Goal: Task Accomplishment & Management: Manage account settings

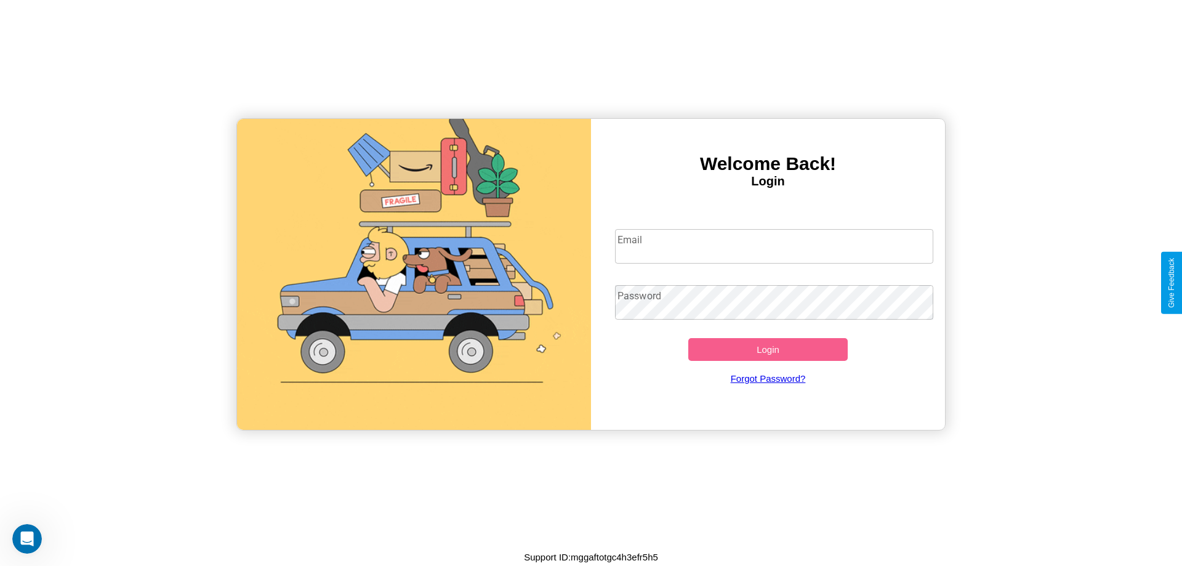
click at [774, 246] on input "Email" at bounding box center [774, 246] width 319 height 34
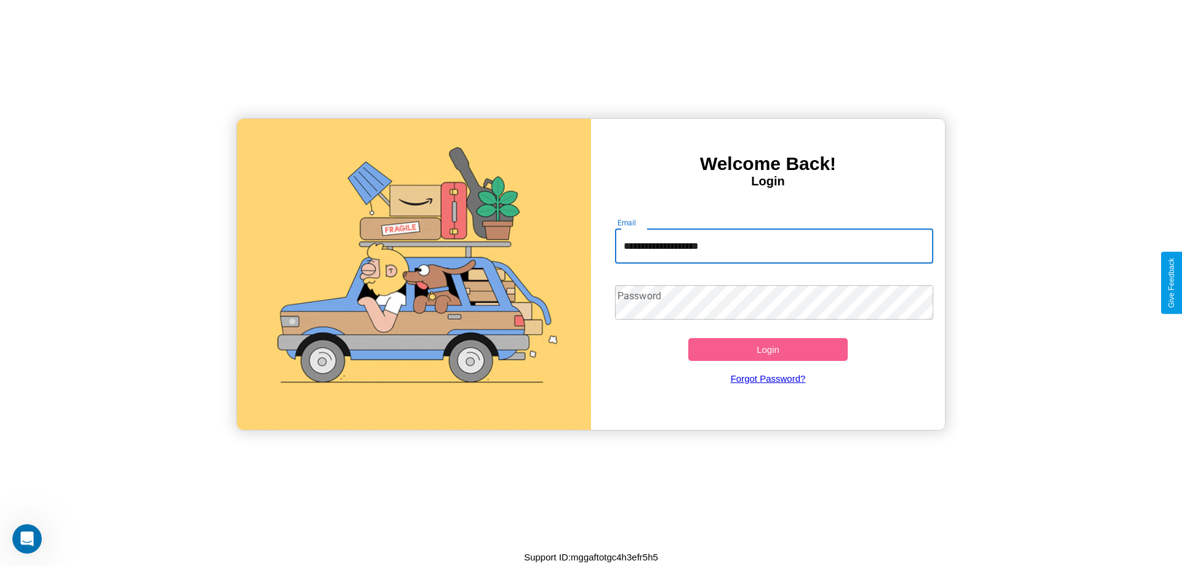
type input "**********"
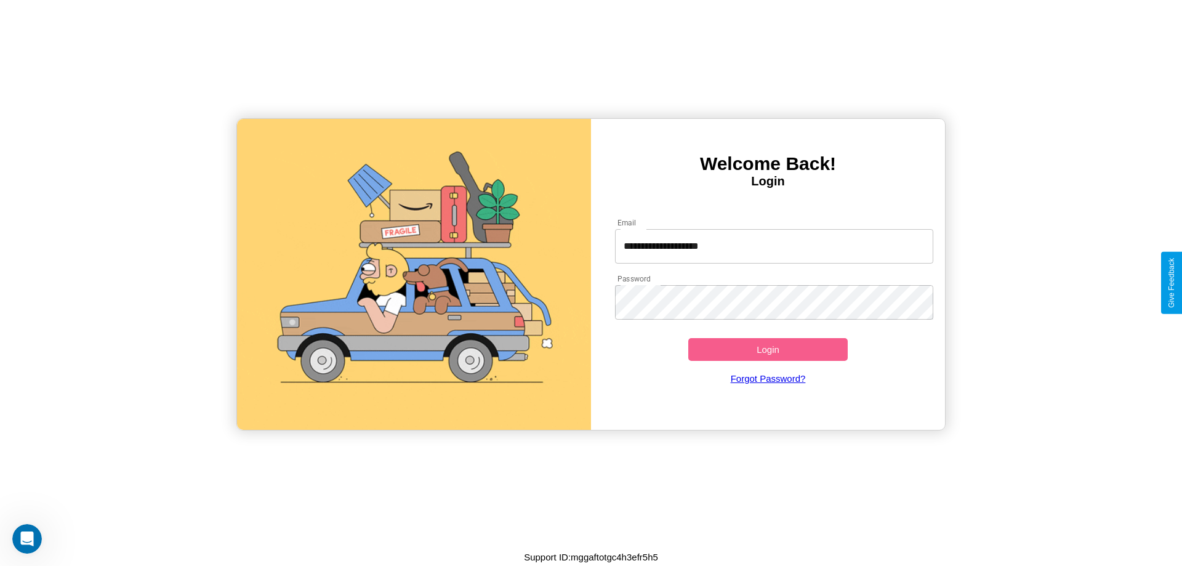
click at [768, 349] on button "Login" at bounding box center [767, 349] width 159 height 23
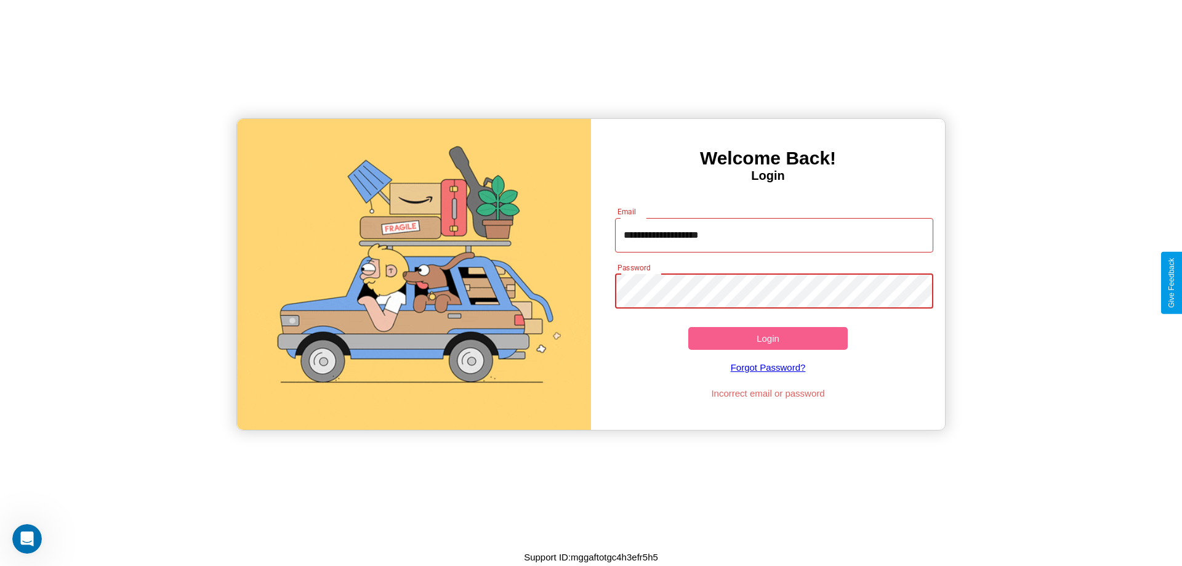
click at [768, 338] on button "Login" at bounding box center [767, 338] width 159 height 23
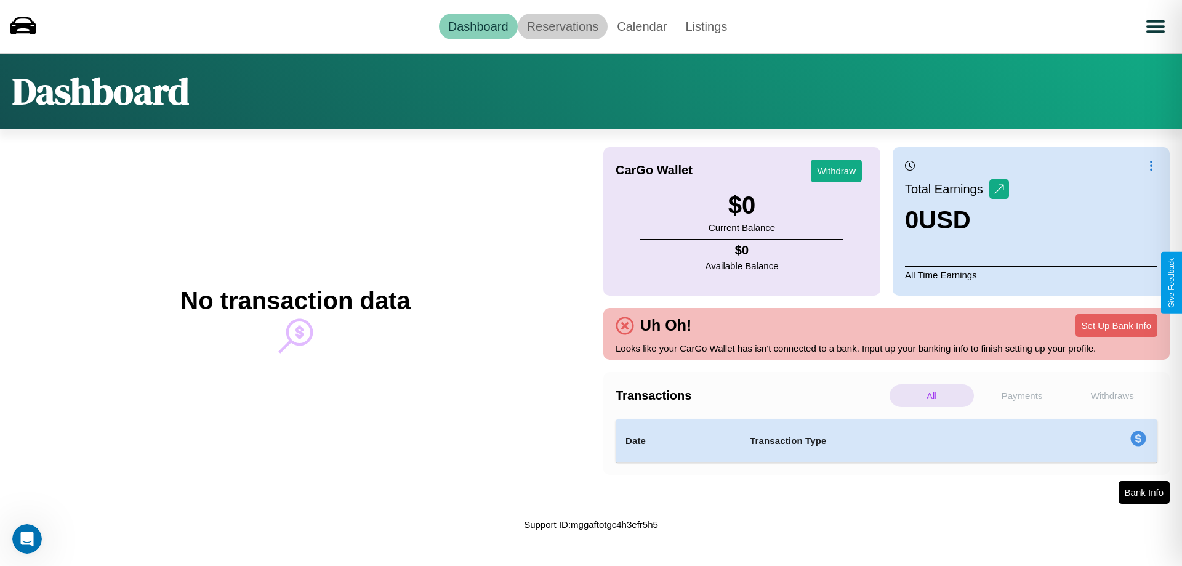
click at [562, 26] on link "Reservations" at bounding box center [563, 27] width 91 height 26
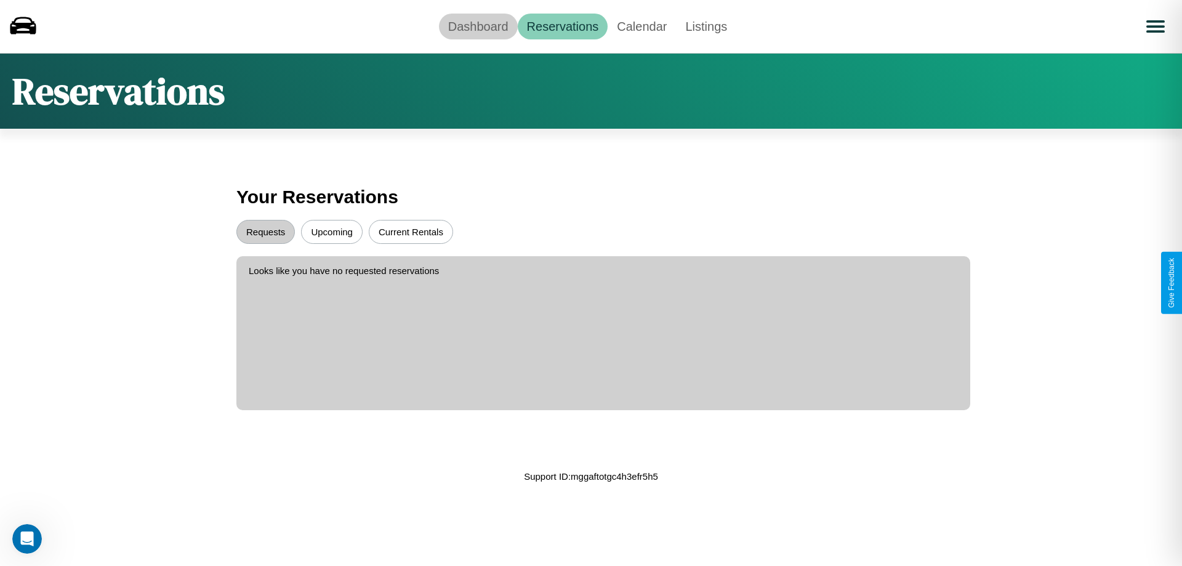
click at [478, 26] on link "Dashboard" at bounding box center [478, 27] width 79 height 26
